Goal: Information Seeking & Learning: Check status

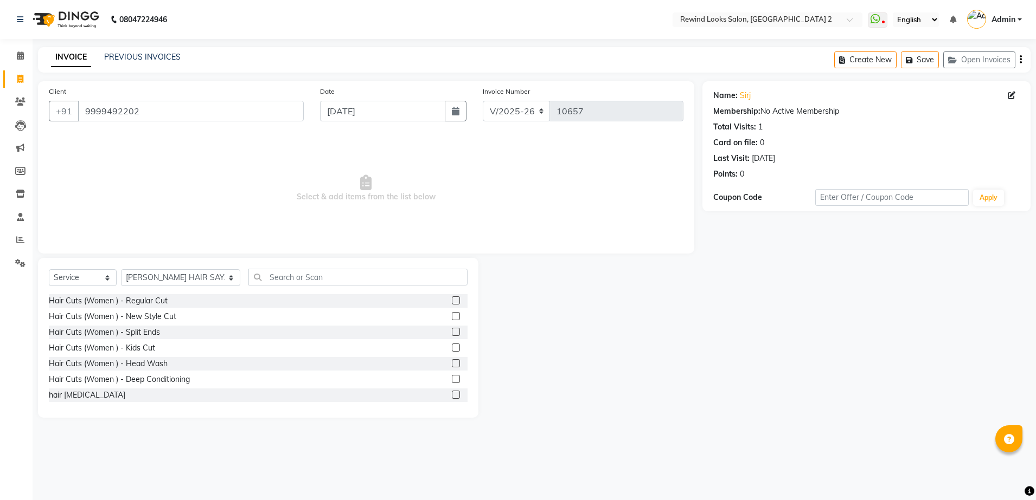
select select "4640"
select select "service"
select select "27076"
click at [21, 241] on icon at bounding box center [20, 240] width 8 height 8
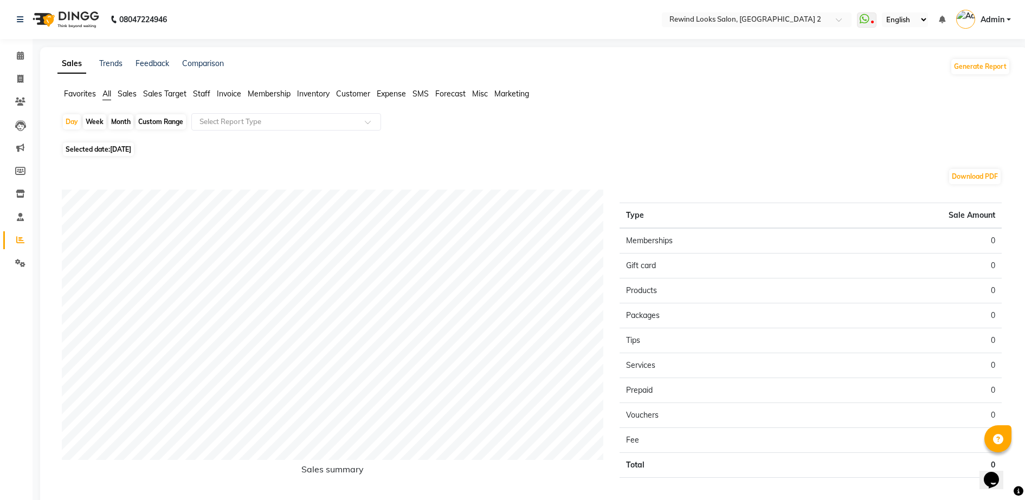
click at [201, 92] on span "Staff" at bounding box center [201, 94] width 17 height 10
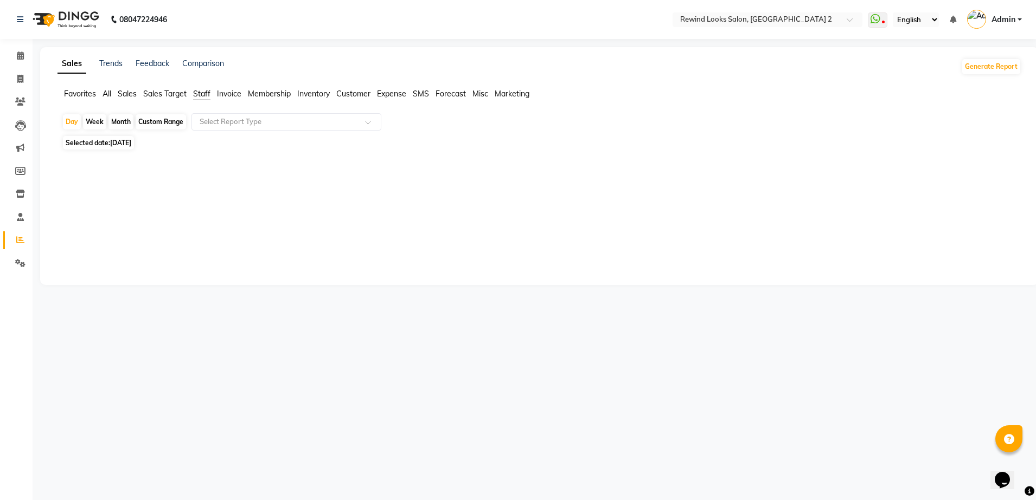
click at [117, 118] on div "Month" at bounding box center [120, 121] width 25 height 15
select select "10"
select select "2025"
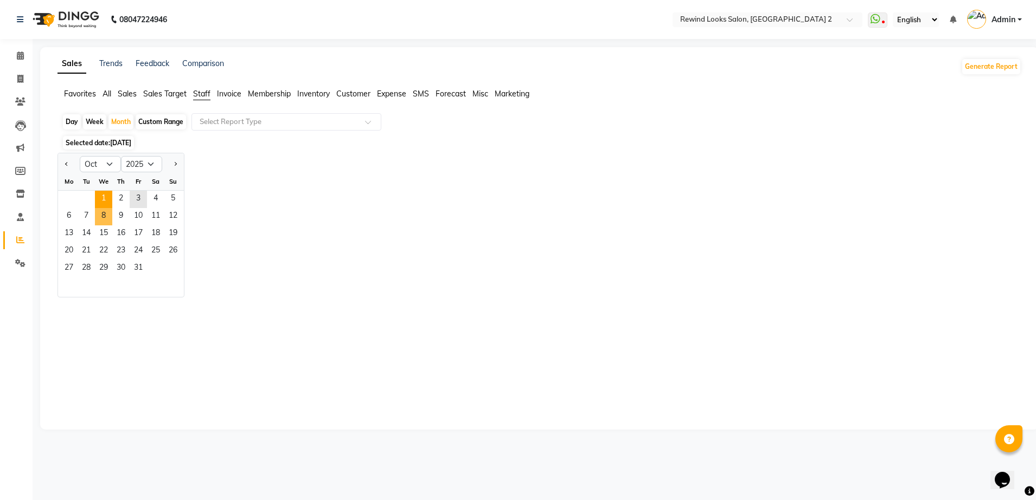
click at [97, 208] on span "8" at bounding box center [103, 216] width 17 height 17
